Goal: Task Accomplishment & Management: Complete application form

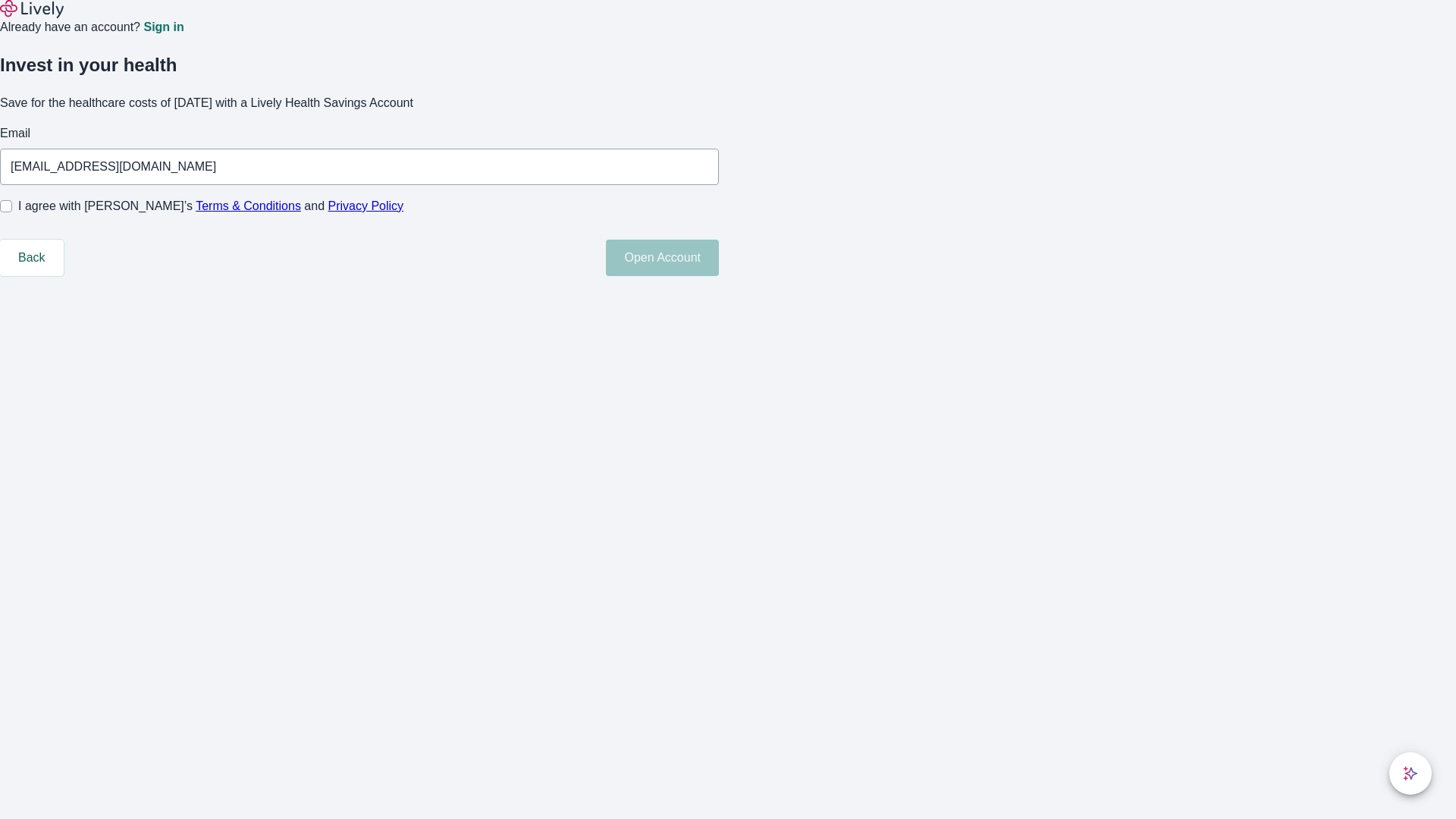
click at [12, 212] on input "I agree with Lively’s Terms & Conditions and Privacy Policy" at bounding box center [6, 206] width 12 height 12
checkbox input "true"
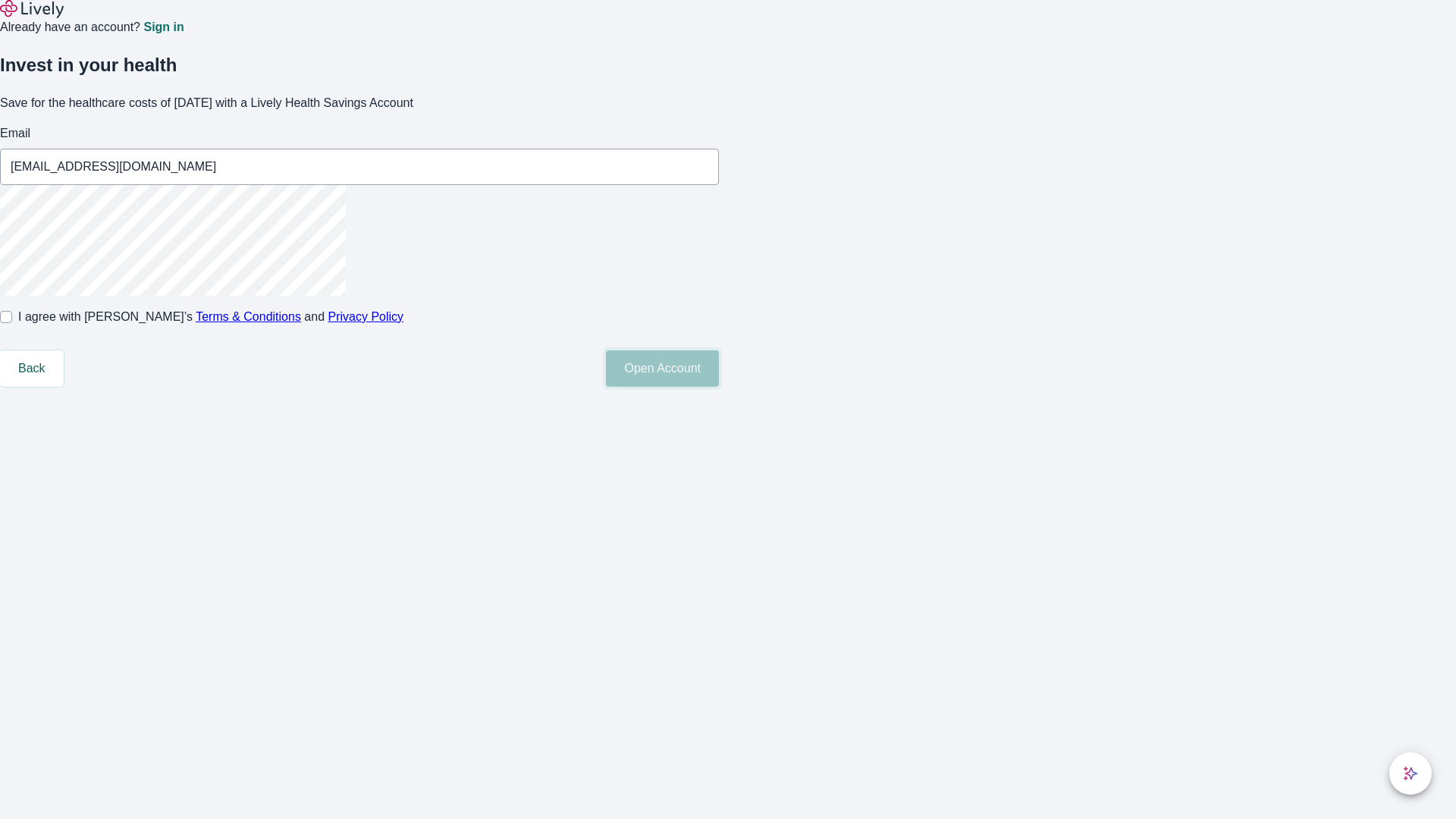
click at [719, 387] on button "Open Account" at bounding box center [662, 369] width 113 height 36
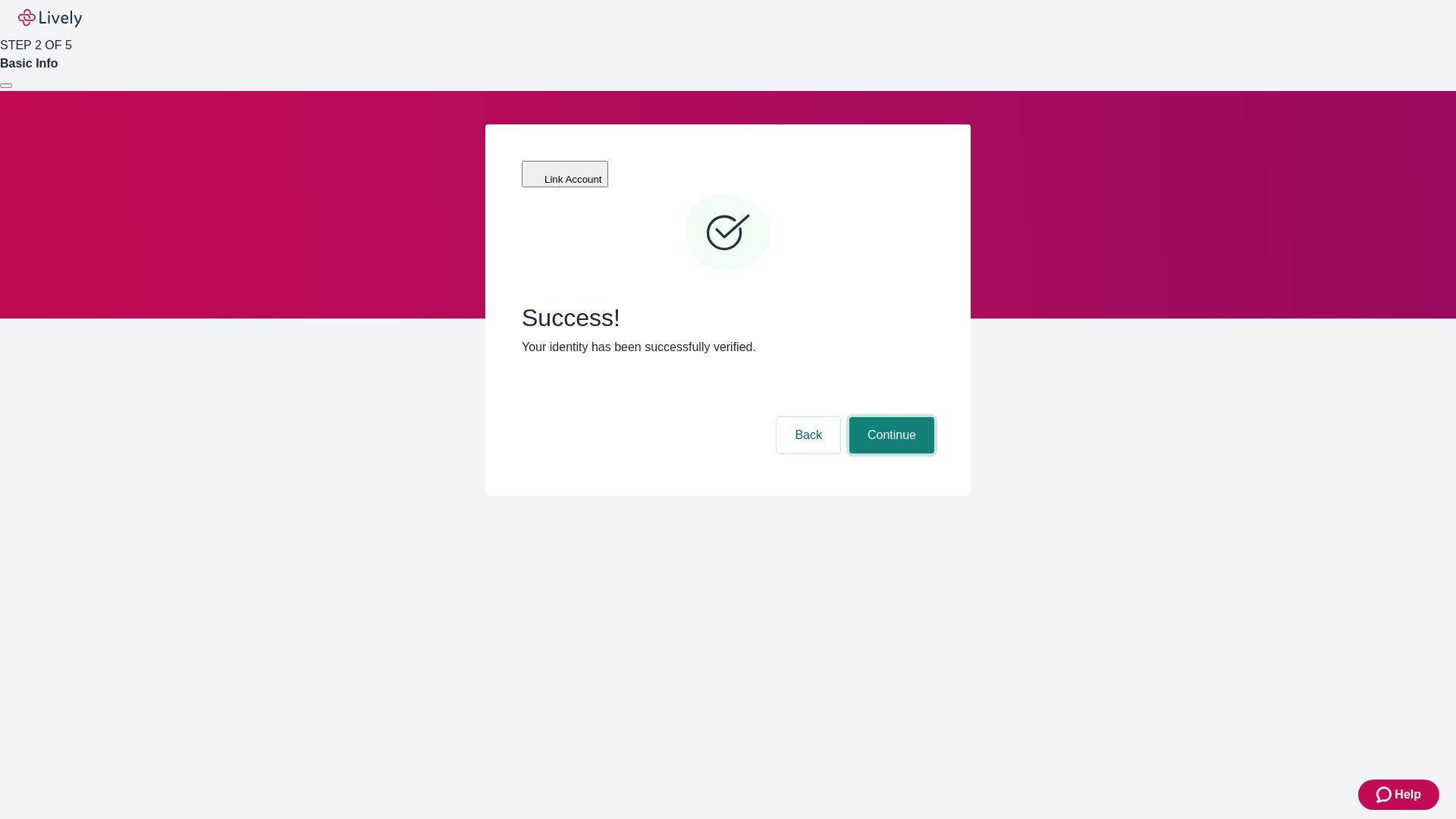
click at [889, 417] on button "Continue" at bounding box center [892, 435] width 85 height 36
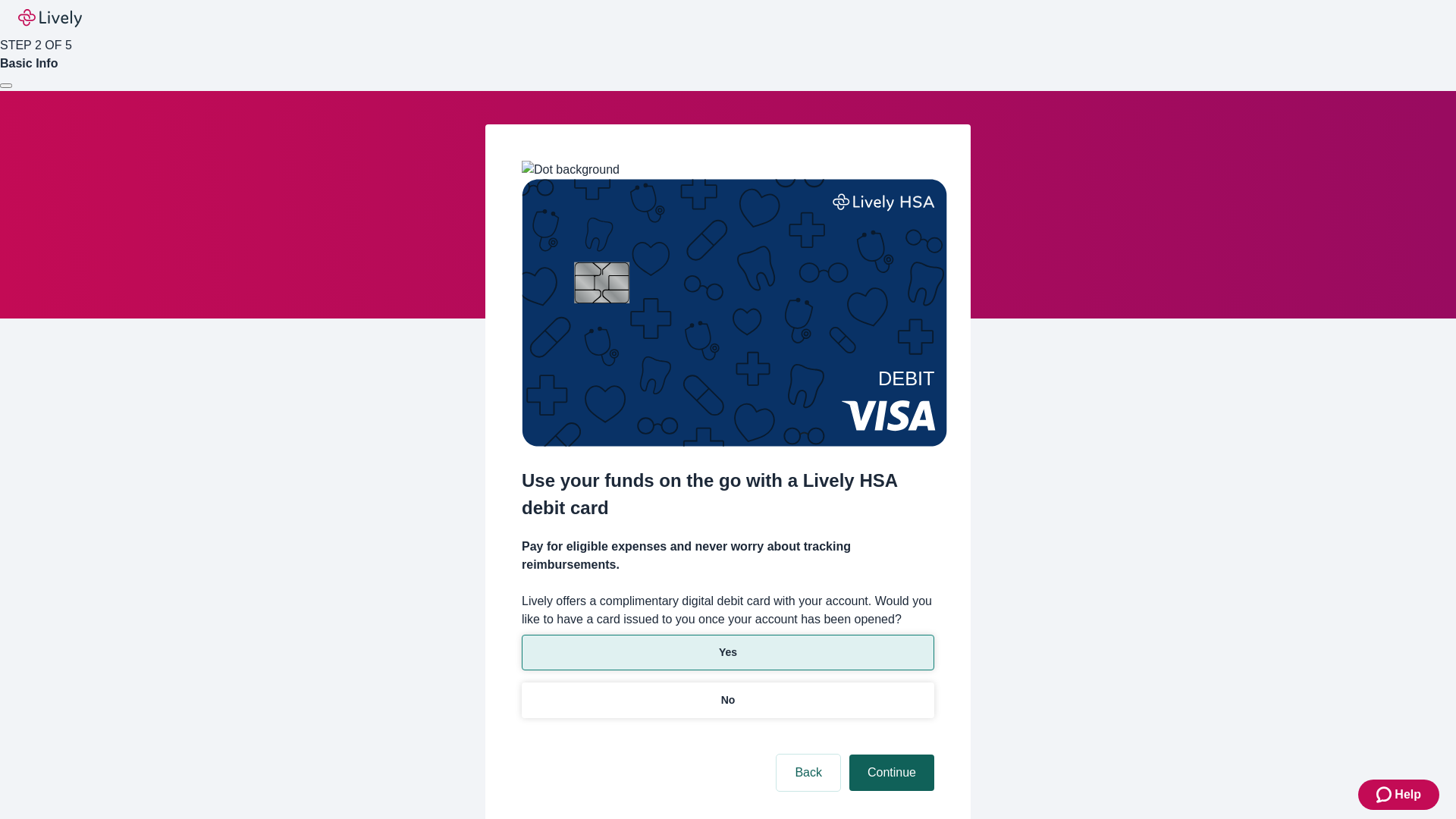
click at [728, 692] on p "No" at bounding box center [728, 699] width 14 height 16
click at [889, 755] on button "Continue" at bounding box center [892, 773] width 85 height 36
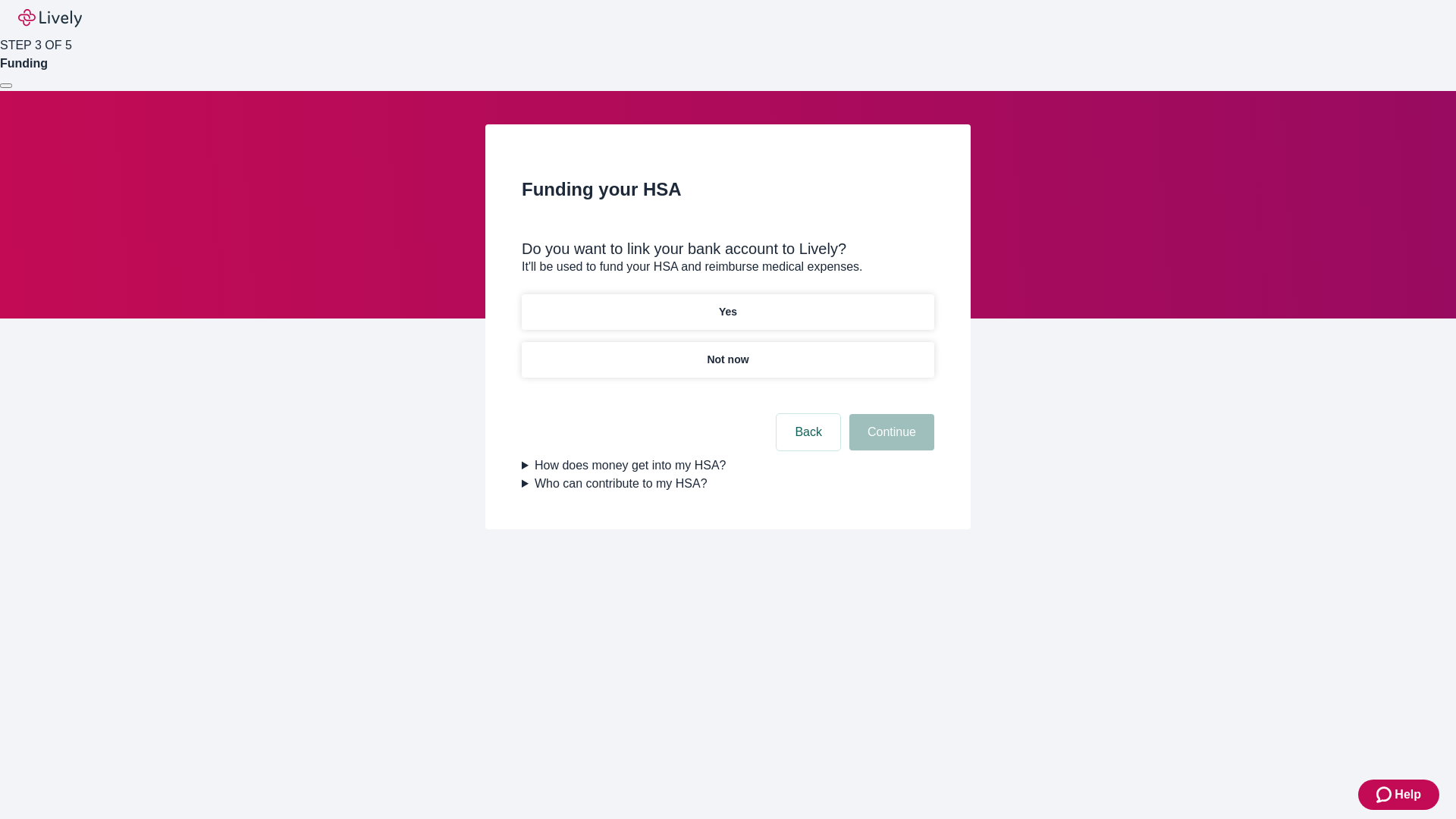
click at [728, 352] on p "Not now" at bounding box center [728, 360] width 42 height 16
click at [889, 441] on button "Continue" at bounding box center [892, 432] width 85 height 36
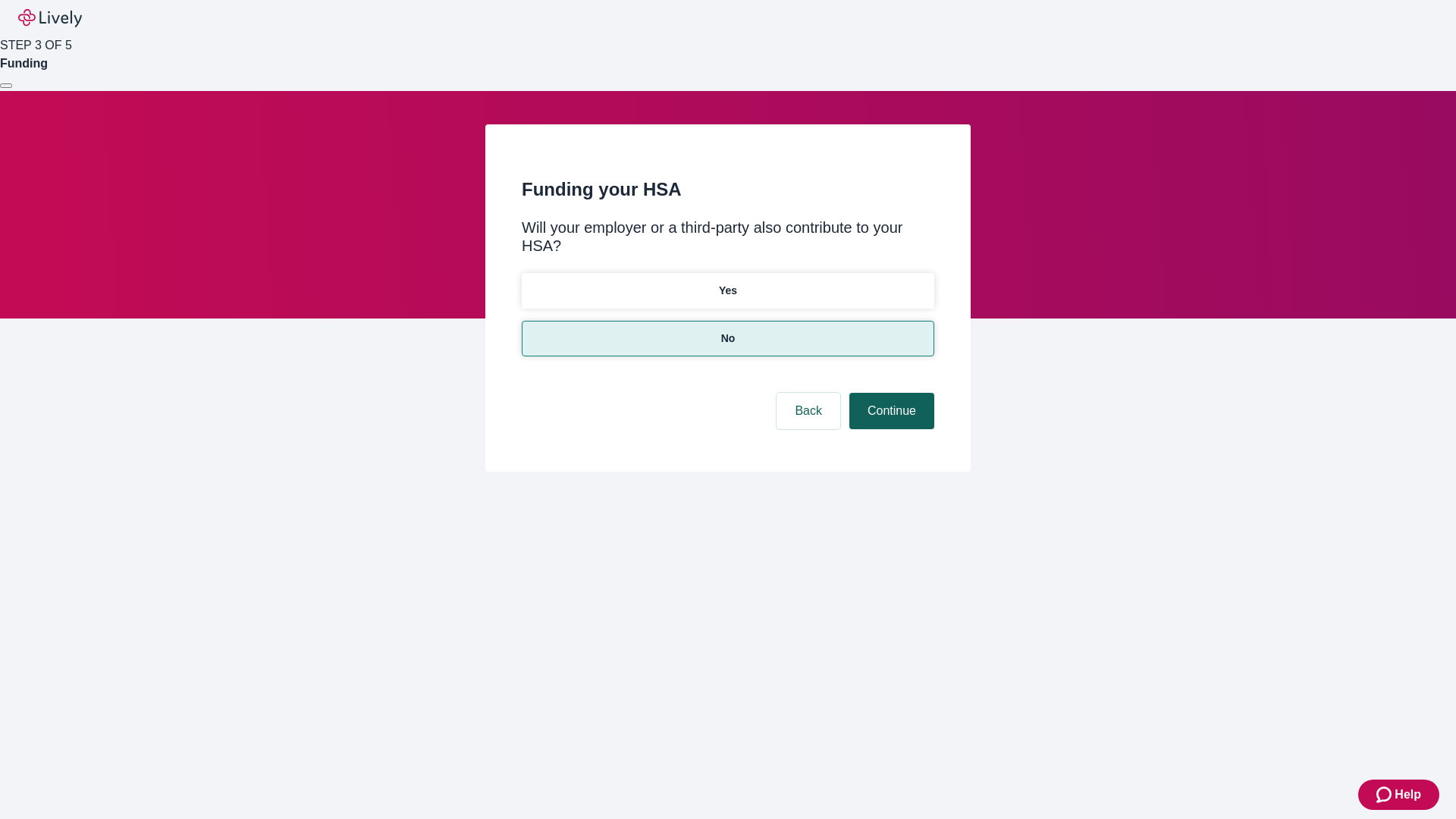
click at [889, 393] on button "Continue" at bounding box center [892, 411] width 85 height 36
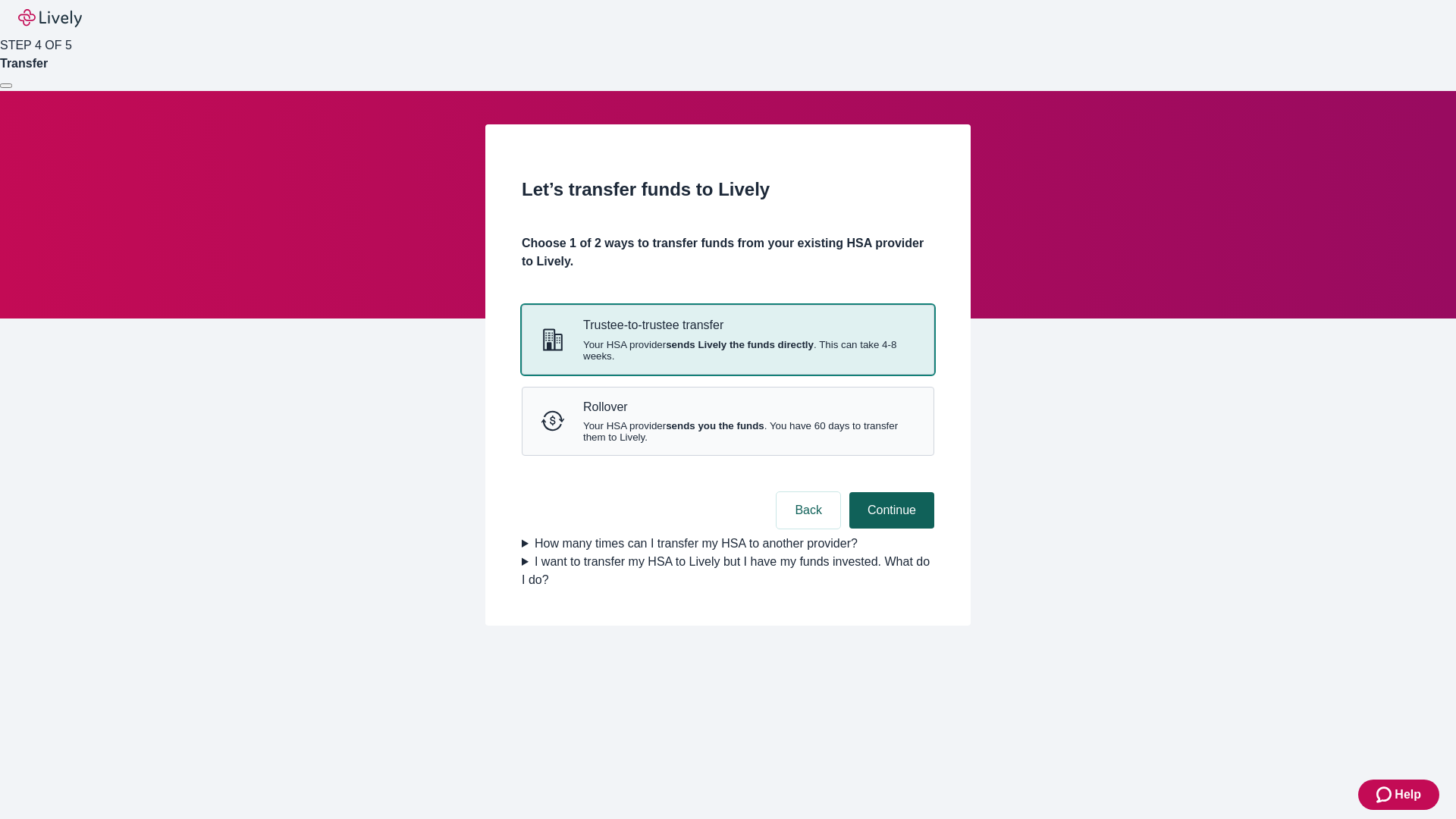
click at [728, 351] on strong "sends Lively the funds directly" at bounding box center [739, 345] width 148 height 12
click at [889, 529] on button "Continue" at bounding box center [892, 511] width 85 height 36
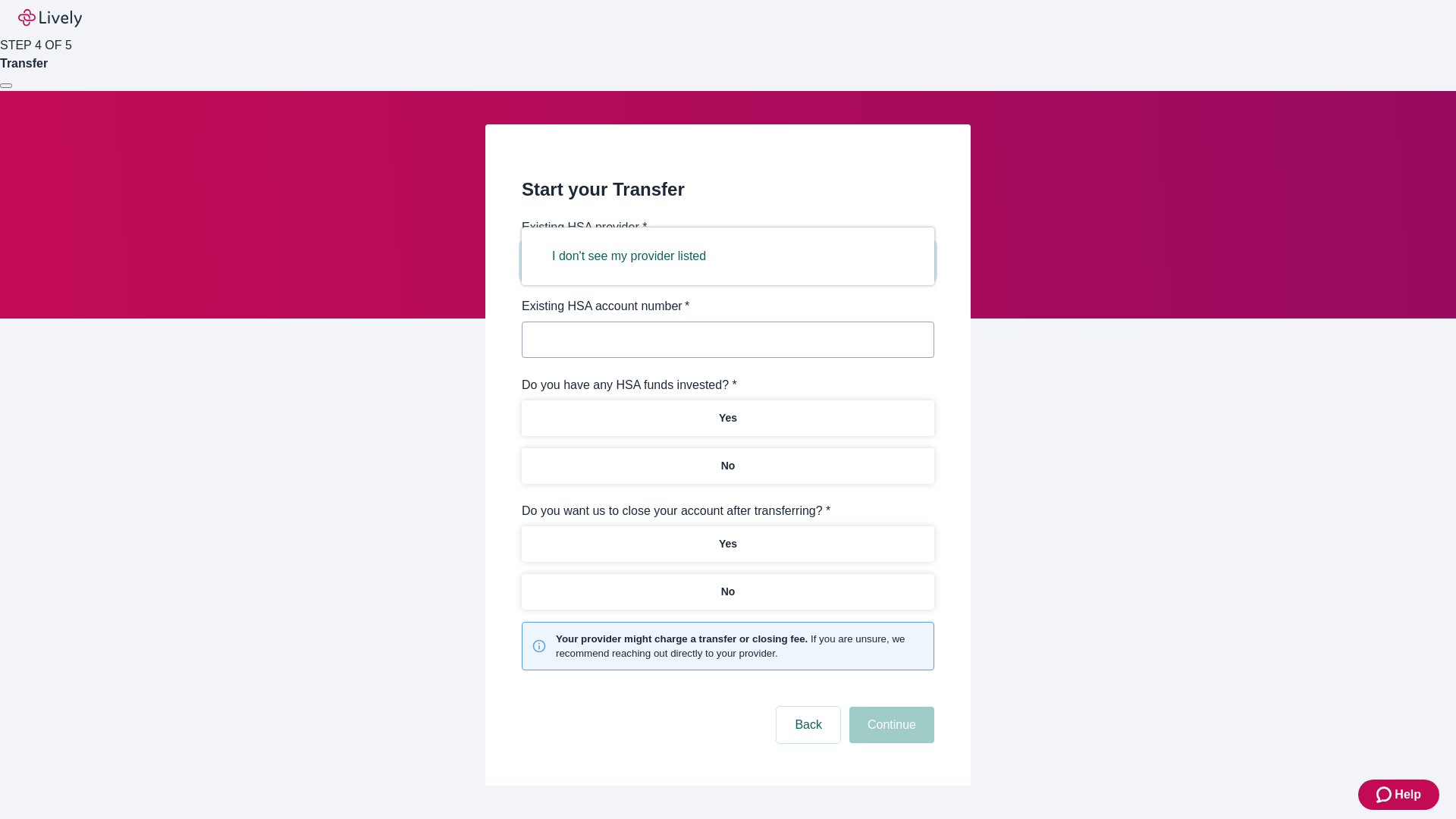
click at [634, 257] on button "I don't see my provider listed" at bounding box center [629, 257] width 191 height 36
type input "Other"
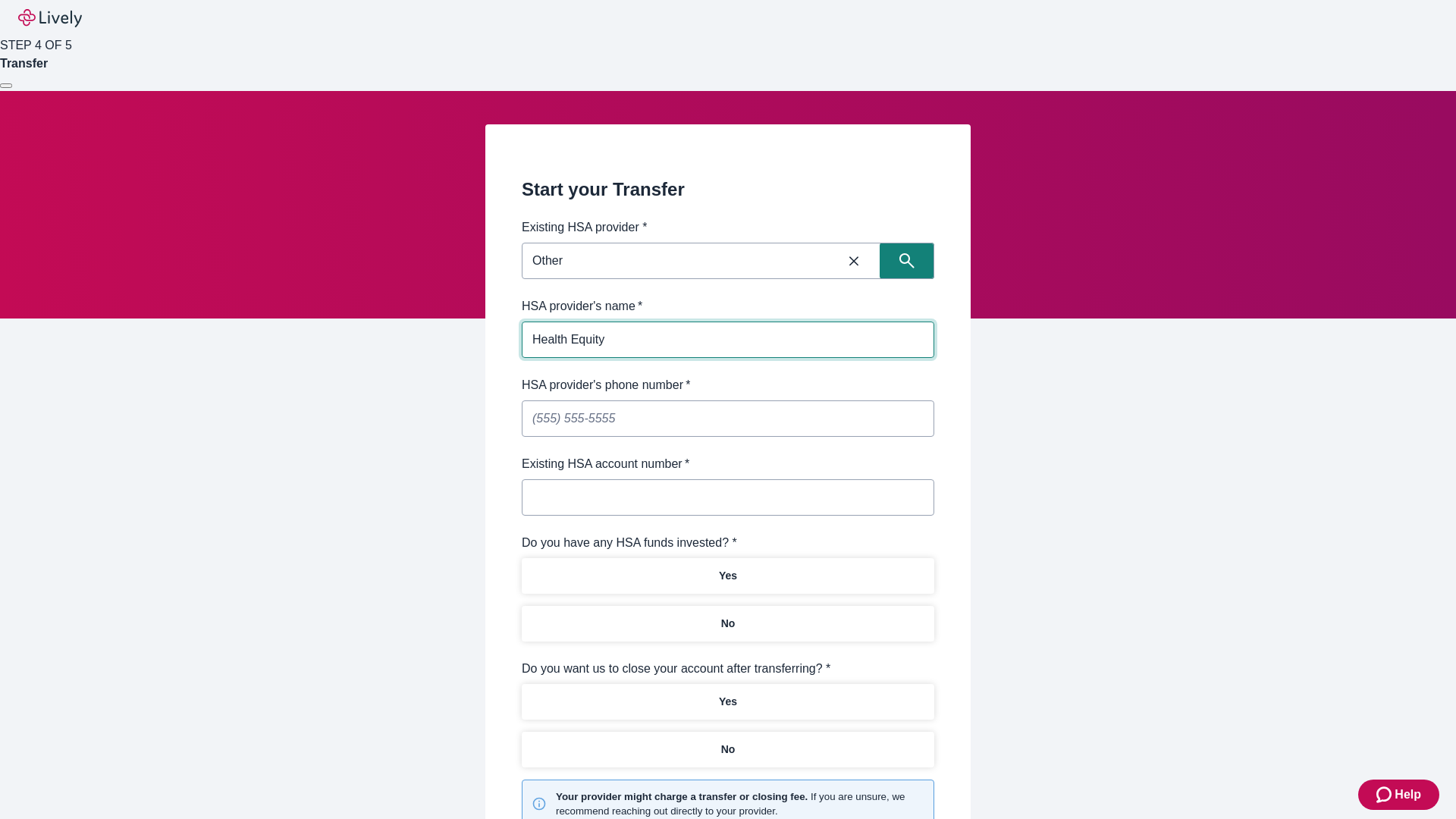
type input "Health Equity"
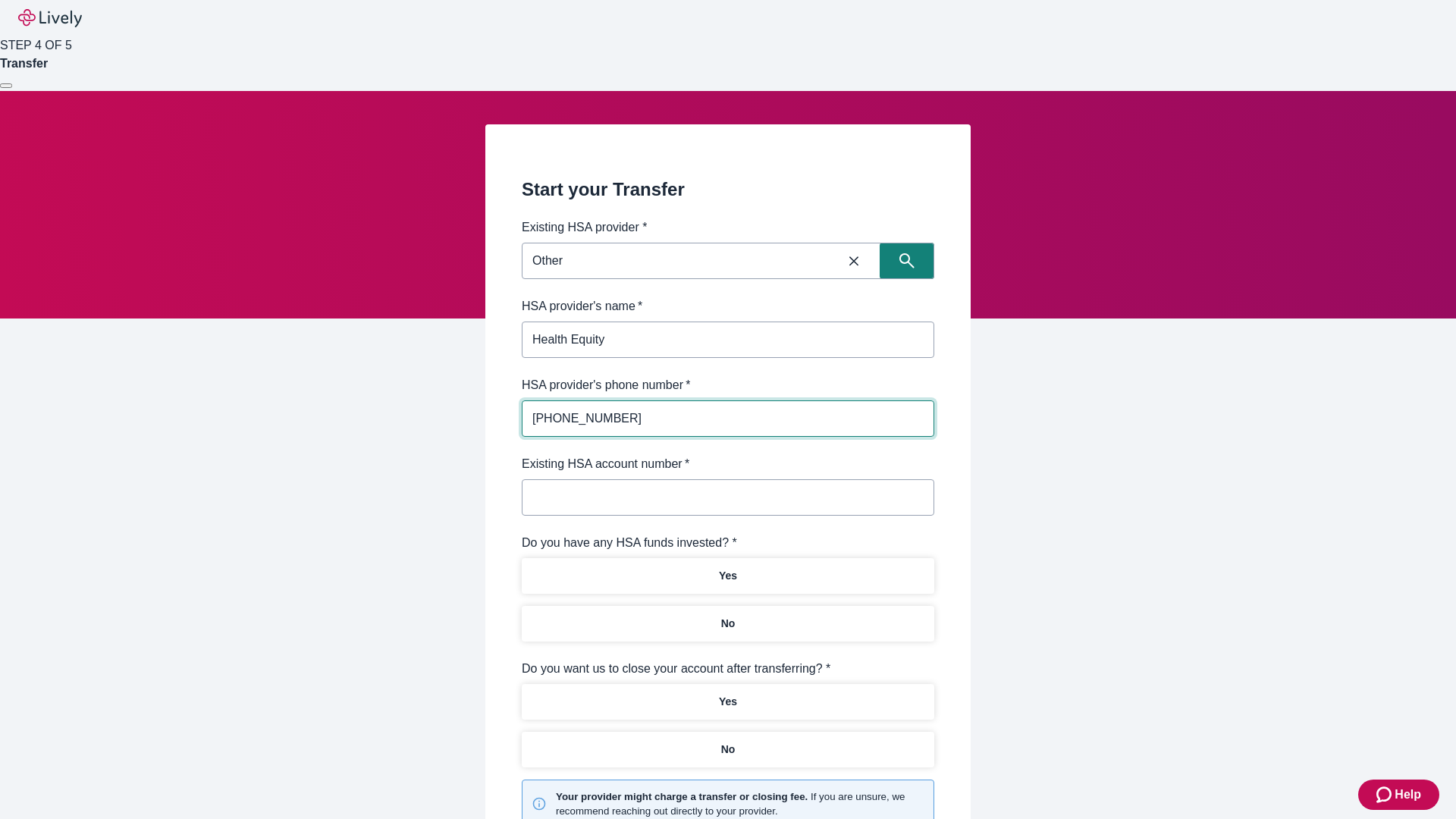
type input "(434) 343-4344"
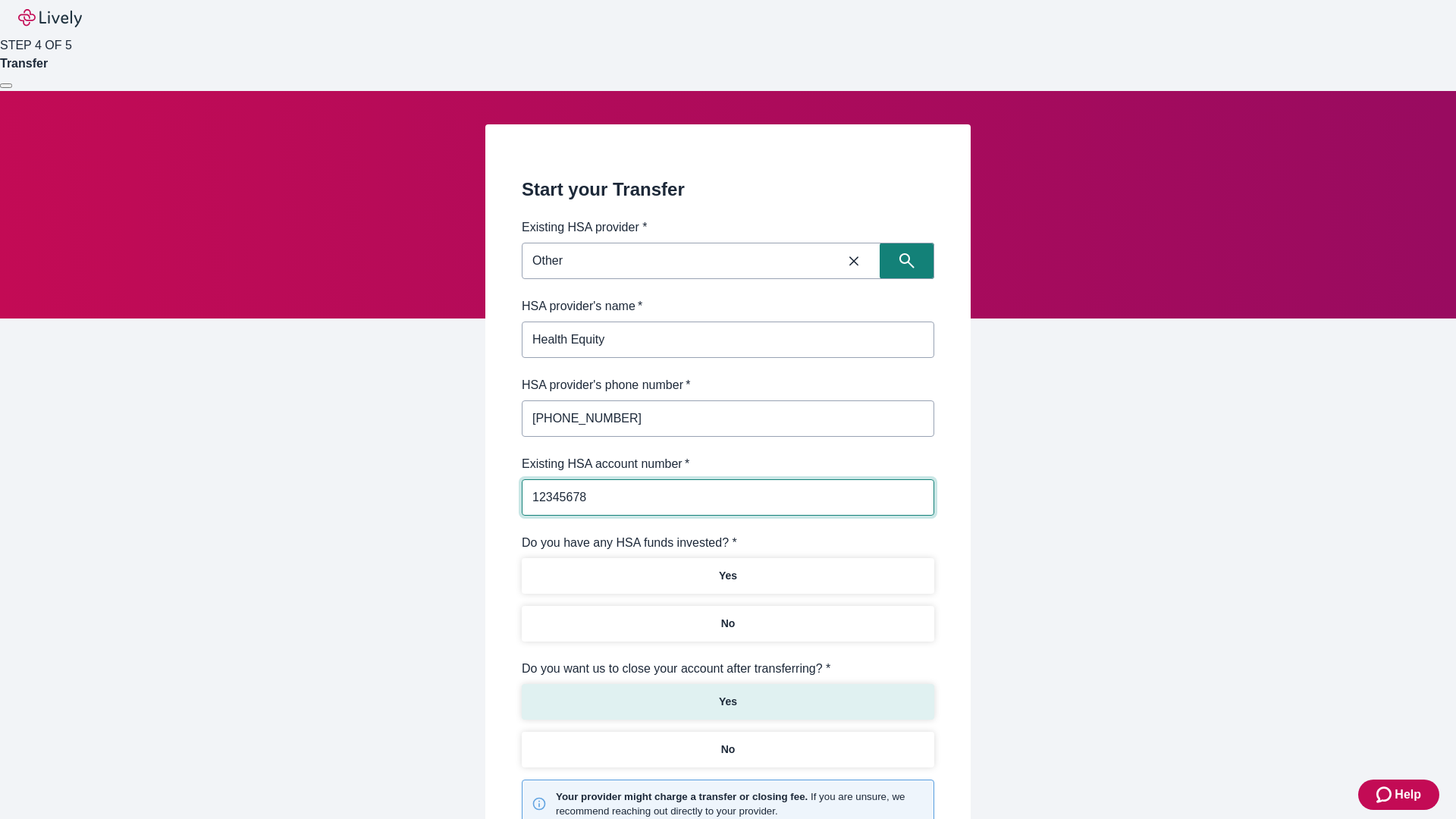
type input "12345678"
click at [728, 615] on p "No" at bounding box center [728, 623] width 14 height 16
click at [728, 694] on p "Yes" at bounding box center [728, 701] width 18 height 16
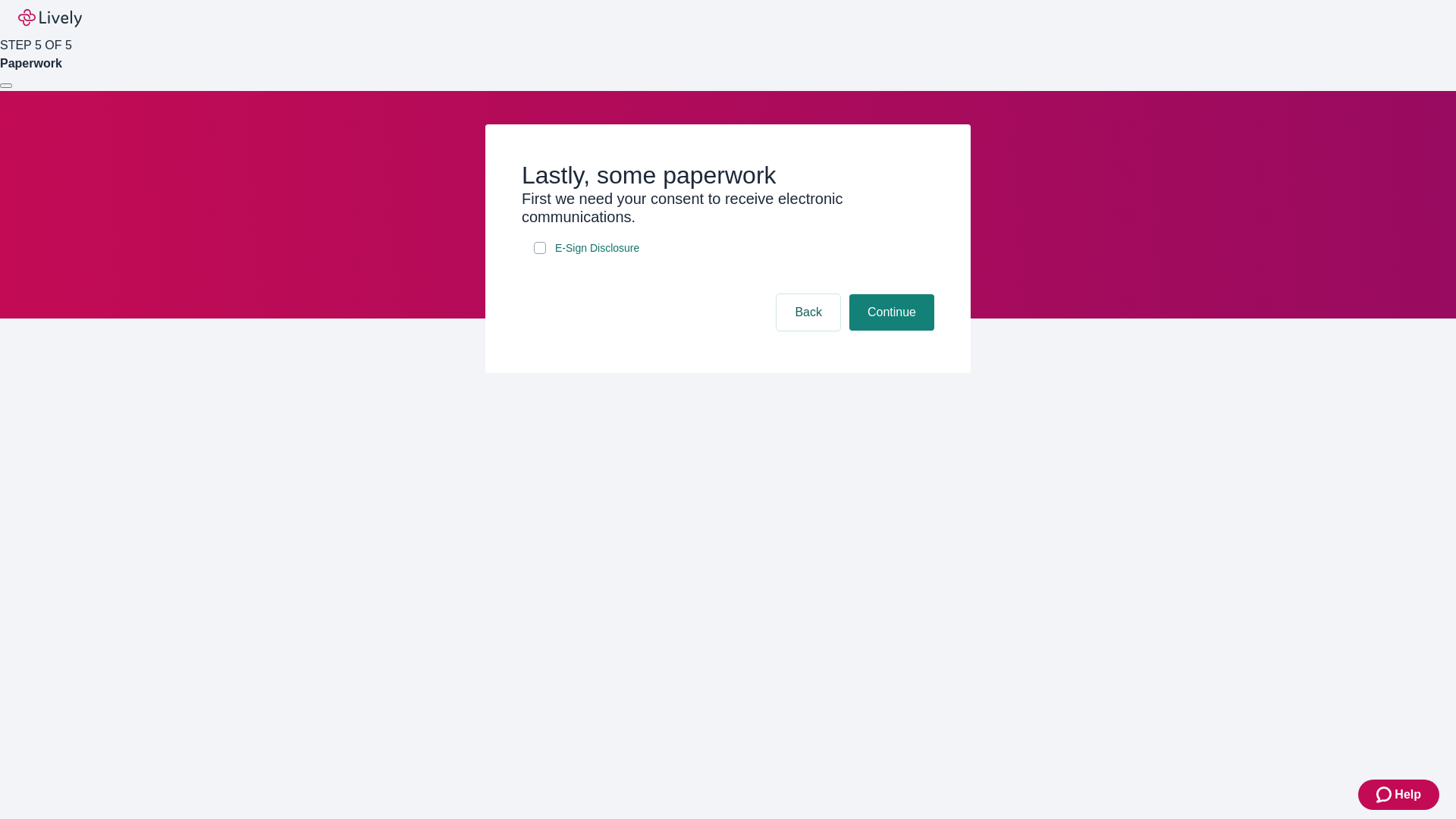
click at [540, 254] on input "E-Sign Disclosure" at bounding box center [540, 247] width 12 height 12
checkbox input "true"
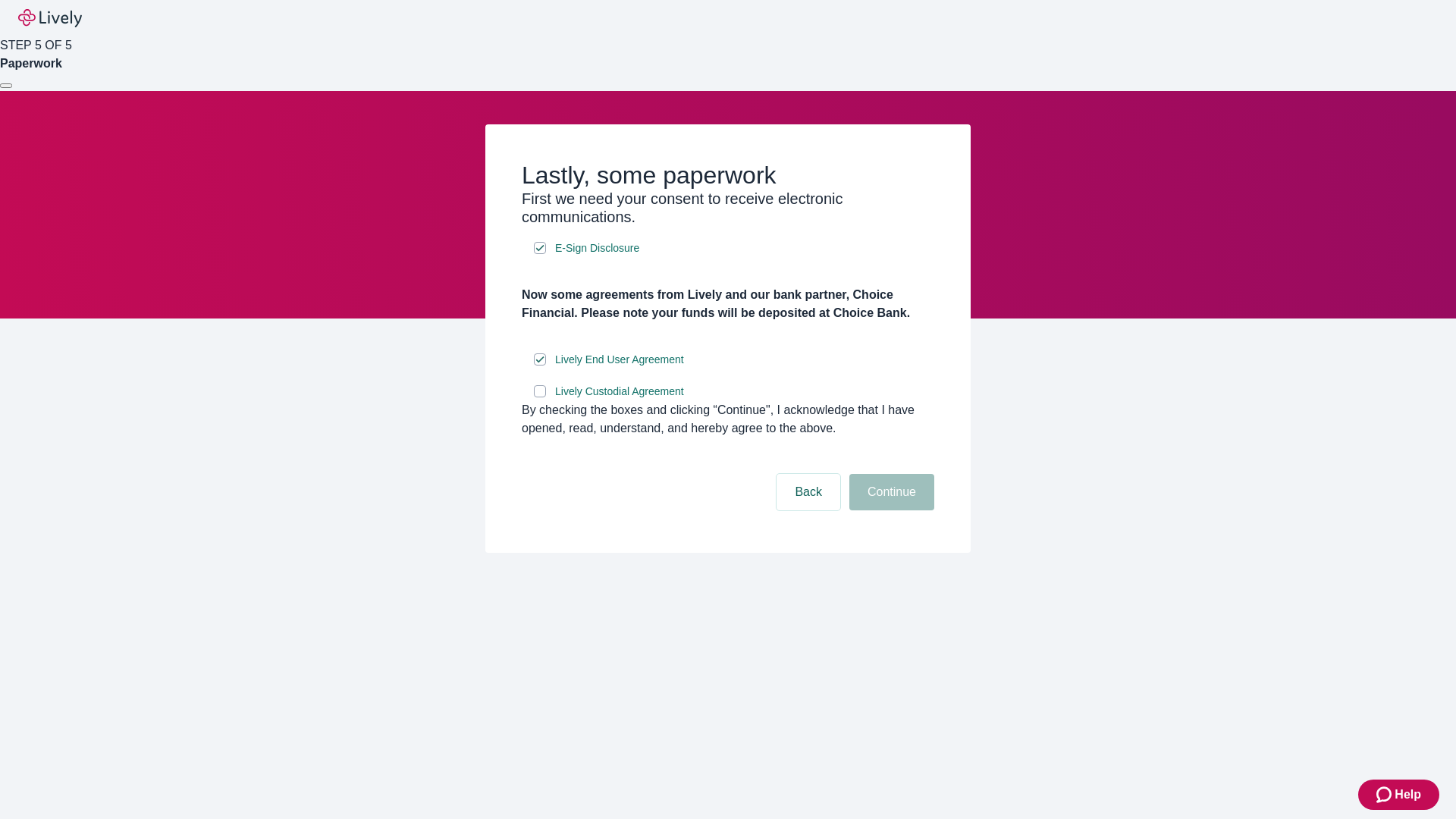
click at [540, 398] on input "Lively Custodial Agreement" at bounding box center [540, 391] width 12 height 12
checkbox input "true"
click at [889, 511] on button "Continue" at bounding box center [892, 492] width 85 height 36
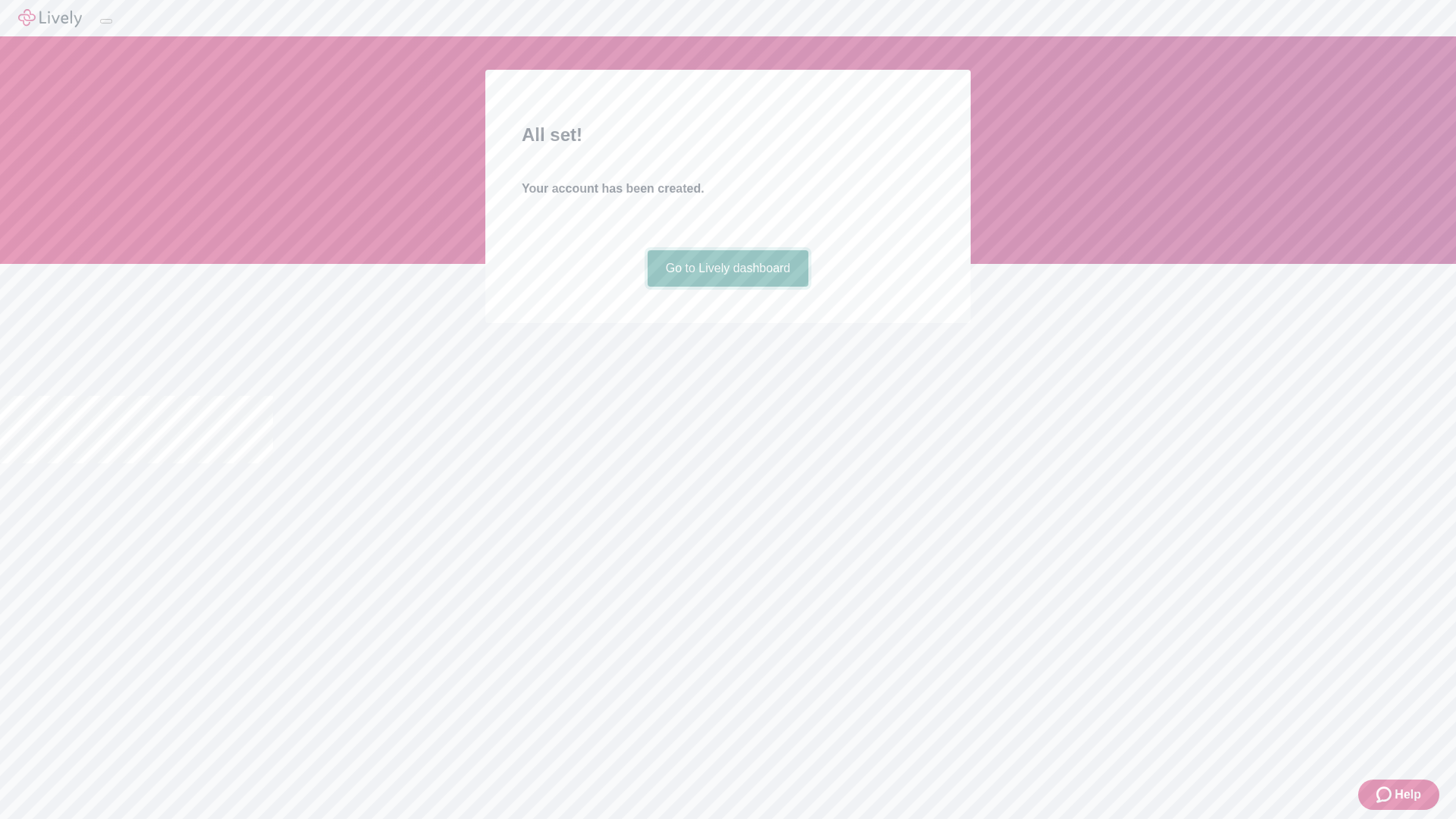
click at [728, 286] on link "Go to Lively dashboard" at bounding box center [728, 268] width 162 height 36
